Goal: Navigation & Orientation: Find specific page/section

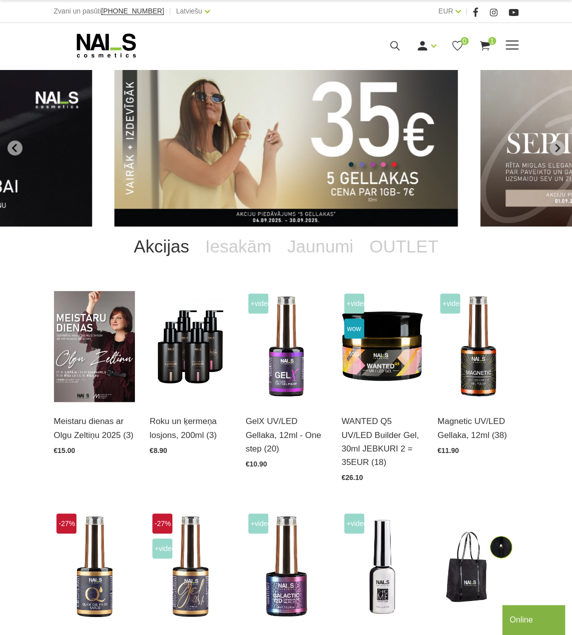
click at [95, 49] on icon at bounding box center [106, 45] width 105 height 25
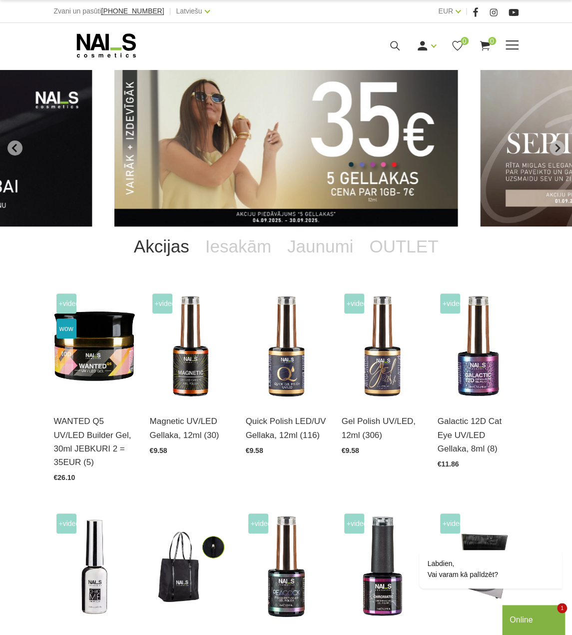
click at [93, 46] on use at bounding box center [105, 45] width 59 height 24
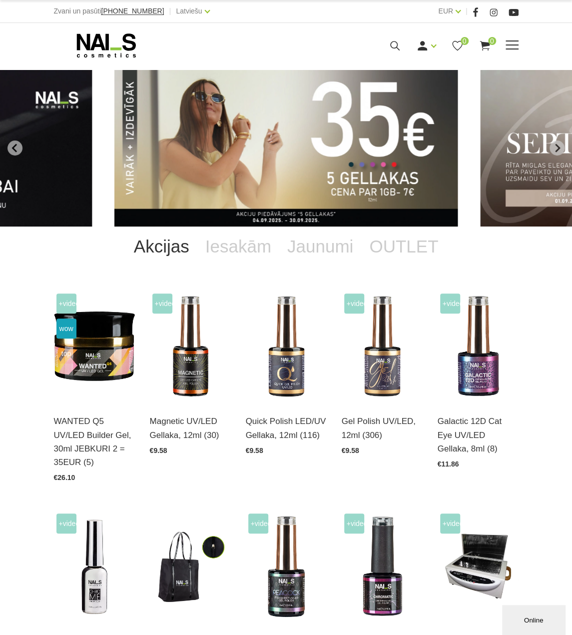
click at [108, 40] on use at bounding box center [105, 45] width 59 height 24
click at [120, 42] on icon at bounding box center [106, 45] width 105 height 25
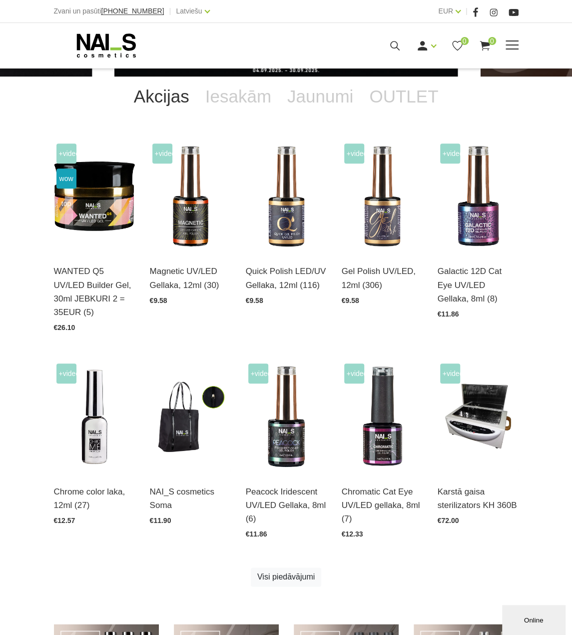
click at [123, 44] on icon at bounding box center [106, 45] width 105 height 25
